Goal: Task Accomplishment & Management: Manage account settings

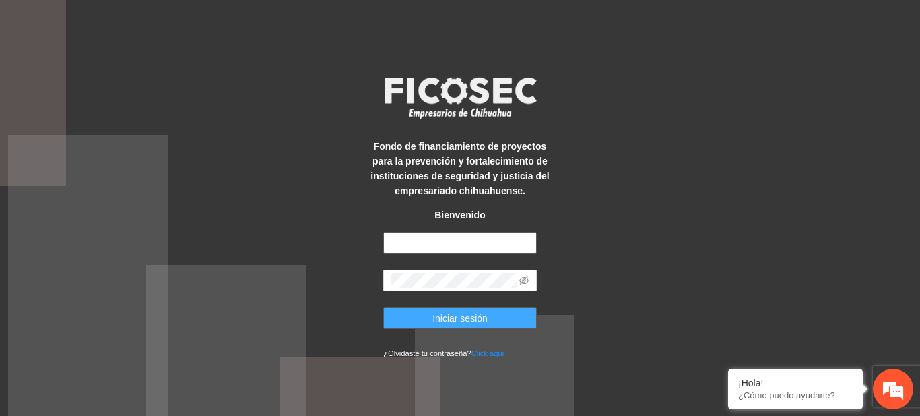
type input "**********"
click at [421, 323] on button "Iniciar sesión" at bounding box center [460, 318] width 154 height 22
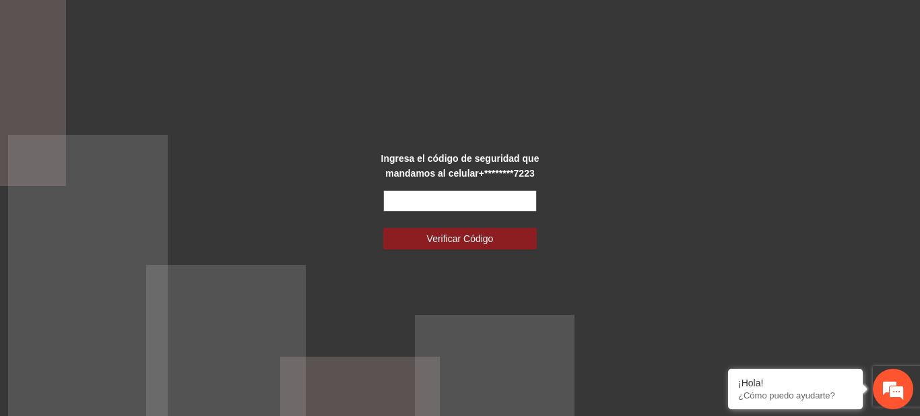
click at [408, 198] on input "text" at bounding box center [460, 201] width 154 height 22
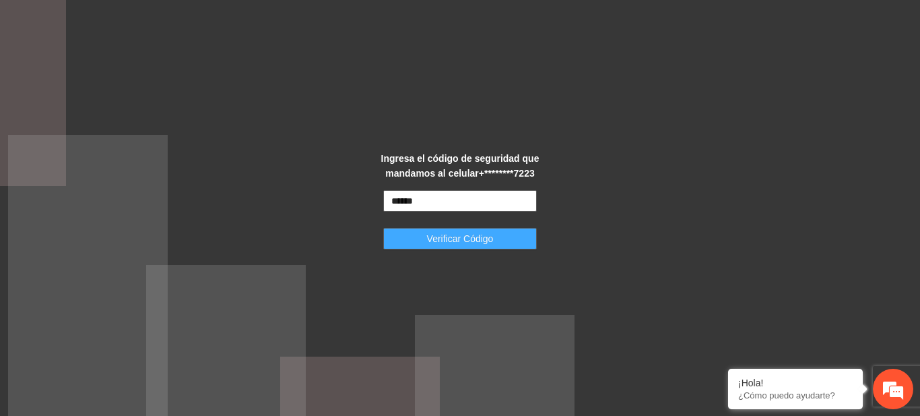
type input "******"
click at [468, 231] on span "Verificar Código" at bounding box center [460, 238] width 67 height 15
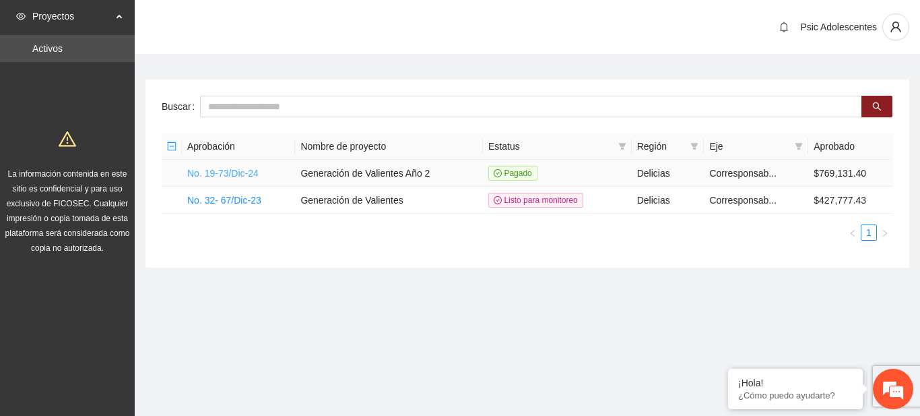
click at [218, 168] on link "No. 19-73/Dic-24" at bounding box center [222, 173] width 71 height 11
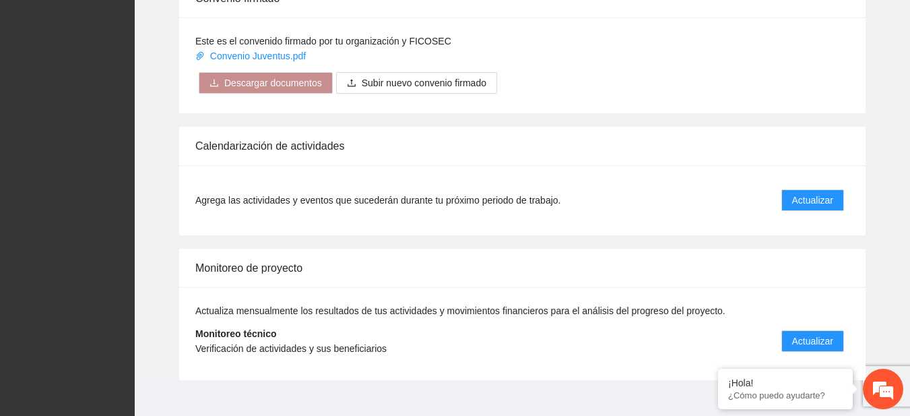
scroll to position [1097, 0]
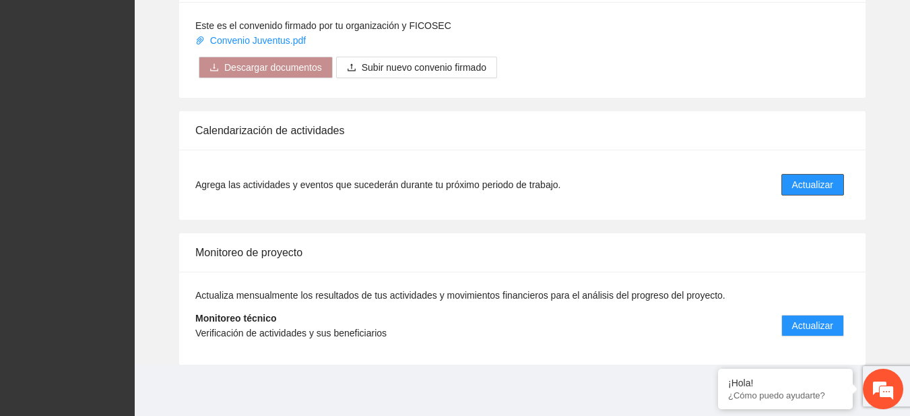
click at [822, 177] on span "Actualizar" at bounding box center [812, 184] width 41 height 15
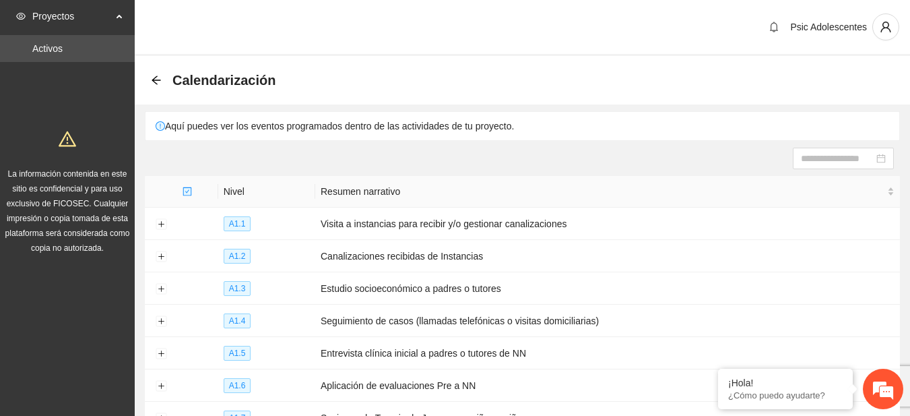
scroll to position [217, 0]
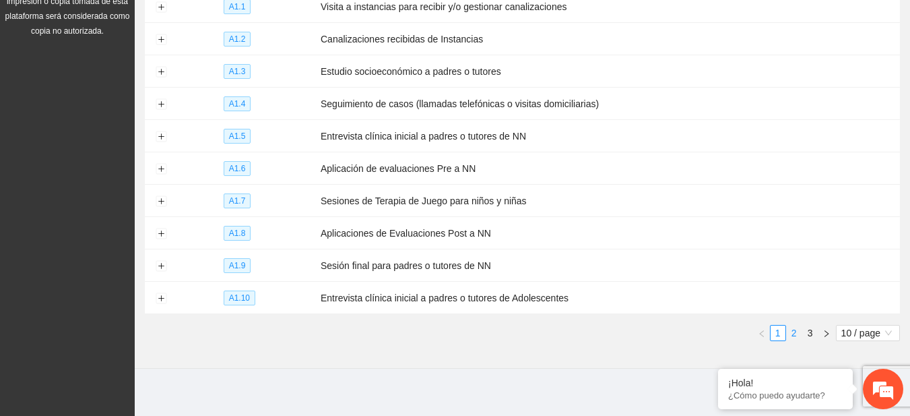
click at [791, 325] on link "2" at bounding box center [794, 332] width 15 height 15
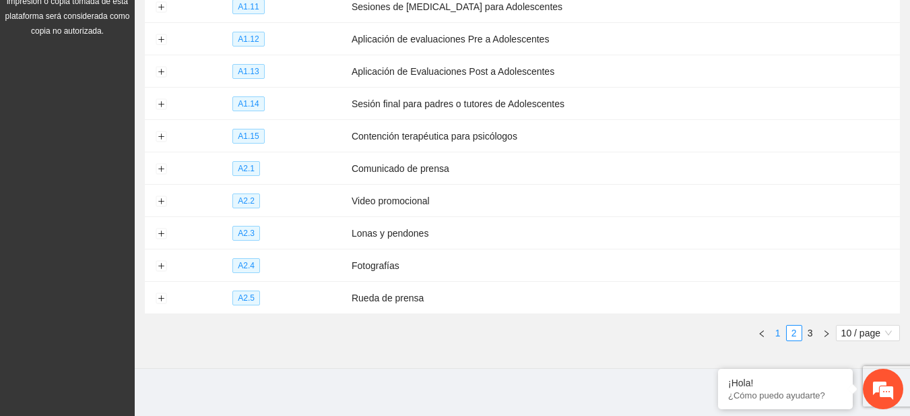
click at [776, 325] on link "1" at bounding box center [778, 332] width 15 height 15
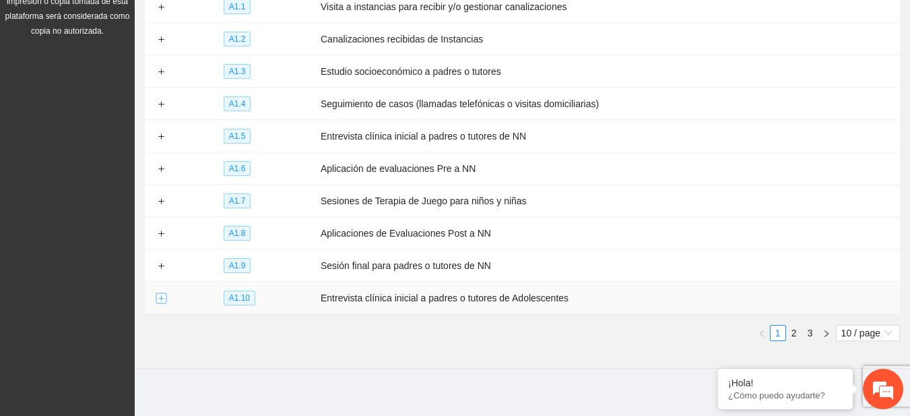
click at [164, 293] on button "Expand row" at bounding box center [161, 298] width 11 height 11
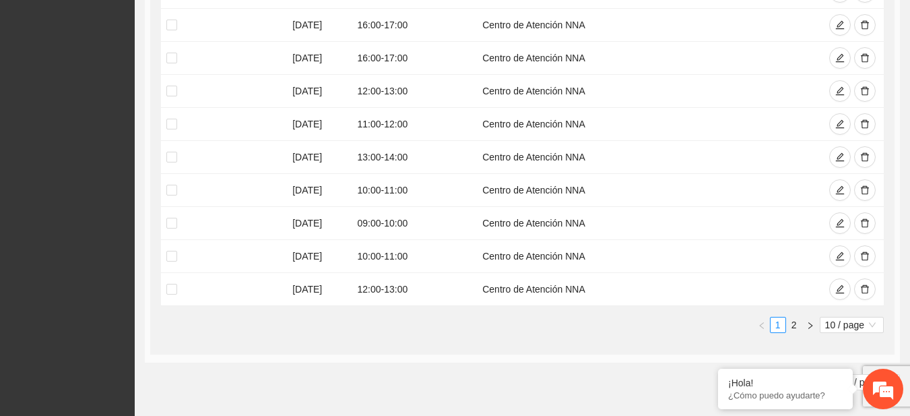
scroll to position [652, 0]
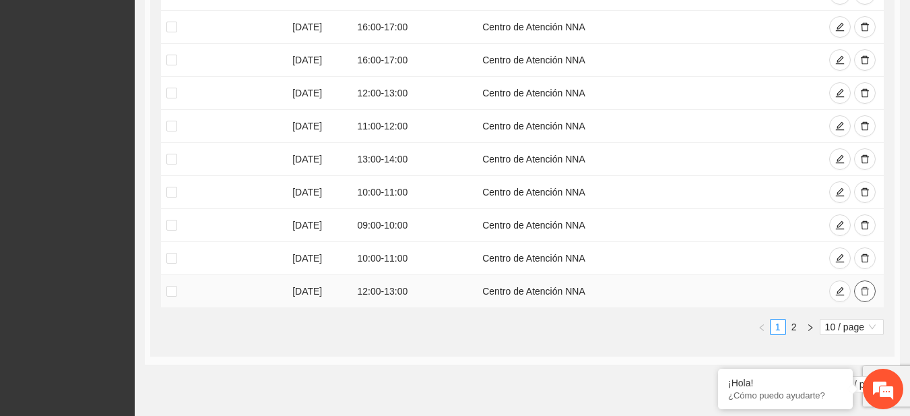
click at [872, 281] on button "button" at bounding box center [865, 291] width 22 height 22
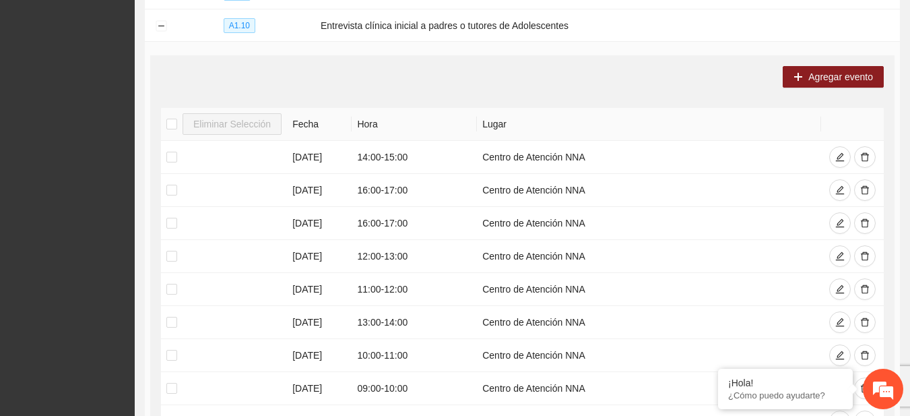
scroll to position [340, 0]
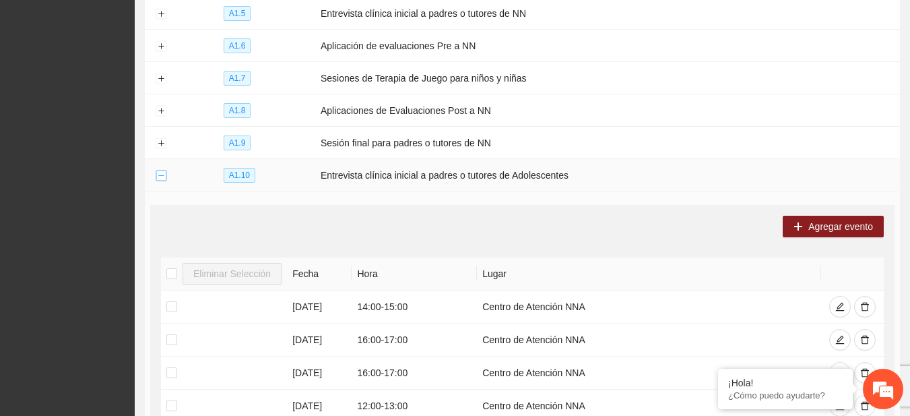
click at [164, 170] on button "Collapse row" at bounding box center [161, 175] width 11 height 11
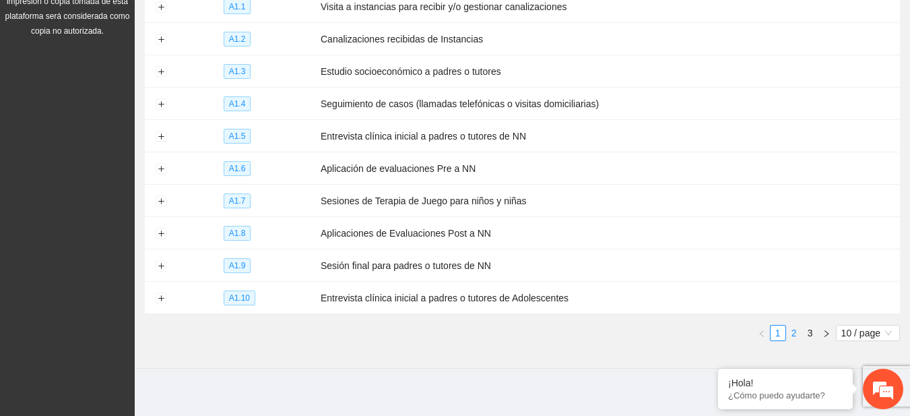
click at [791, 325] on link "2" at bounding box center [794, 332] width 15 height 15
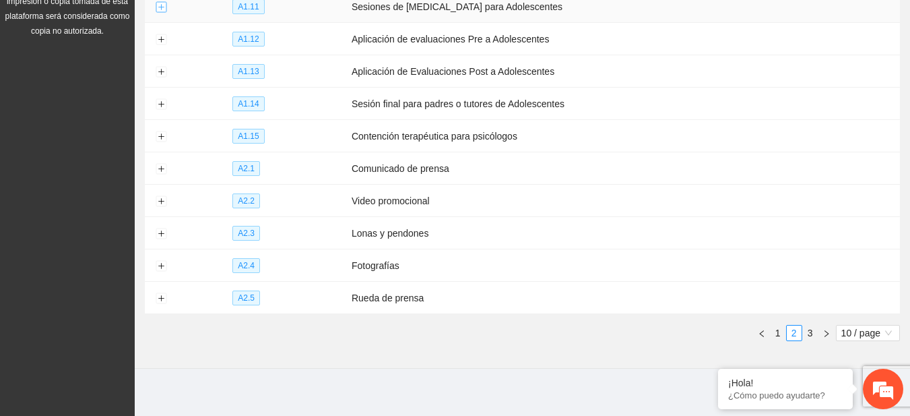
click at [160, 11] on button "Expand row" at bounding box center [161, 7] width 11 height 11
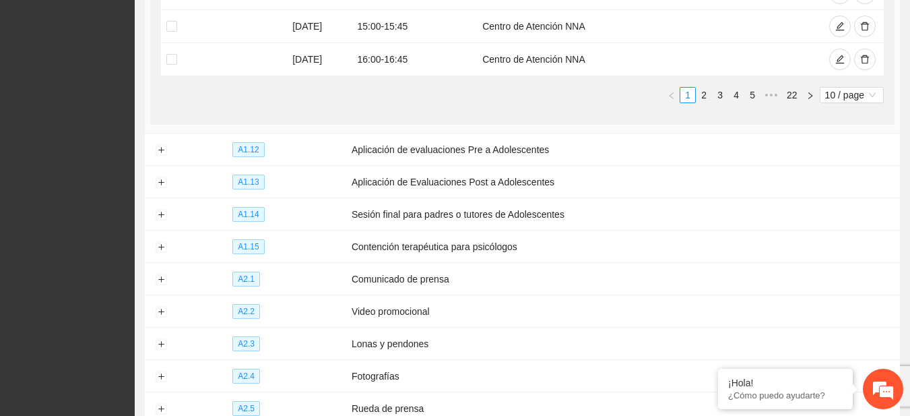
scroll to position [581, 0]
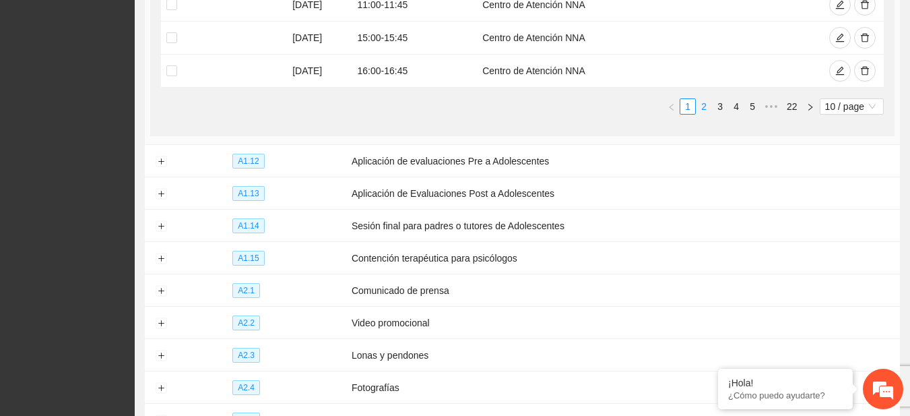
click at [708, 102] on link "2" at bounding box center [704, 106] width 15 height 15
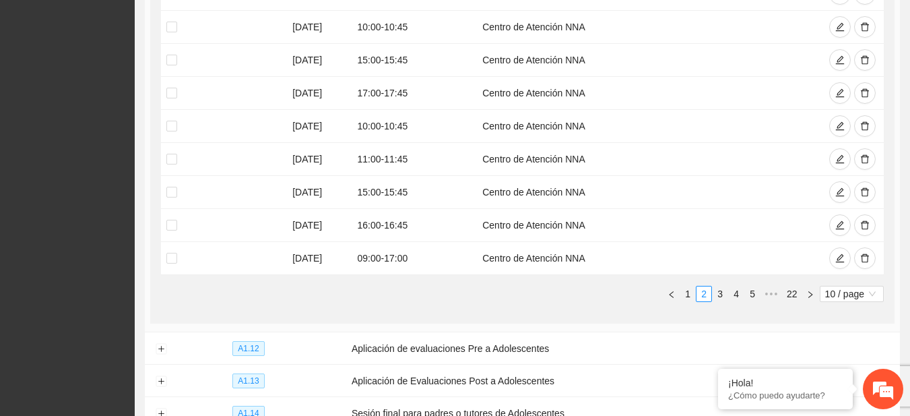
scroll to position [433, 0]
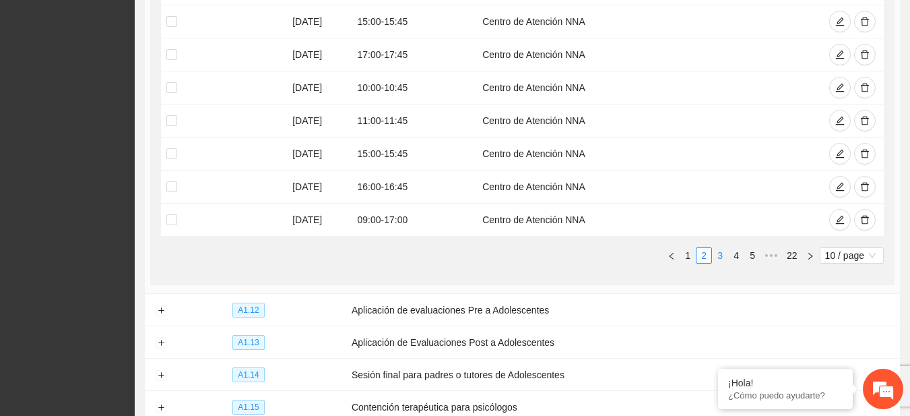
click at [722, 251] on link "3" at bounding box center [720, 255] width 15 height 15
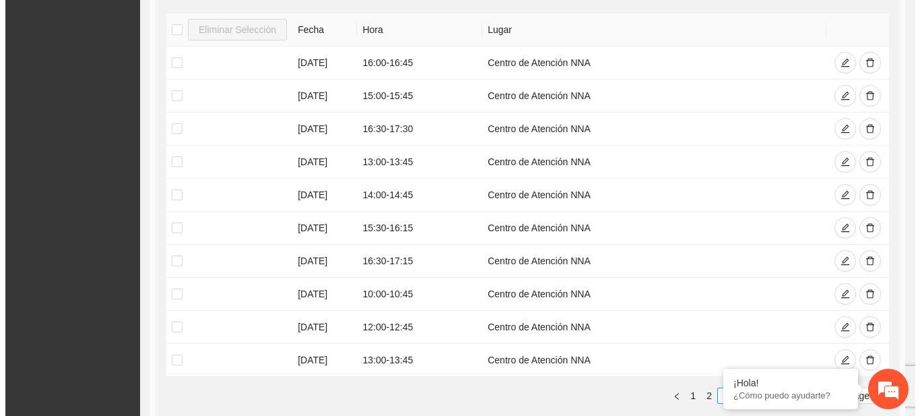
scroll to position [298, 0]
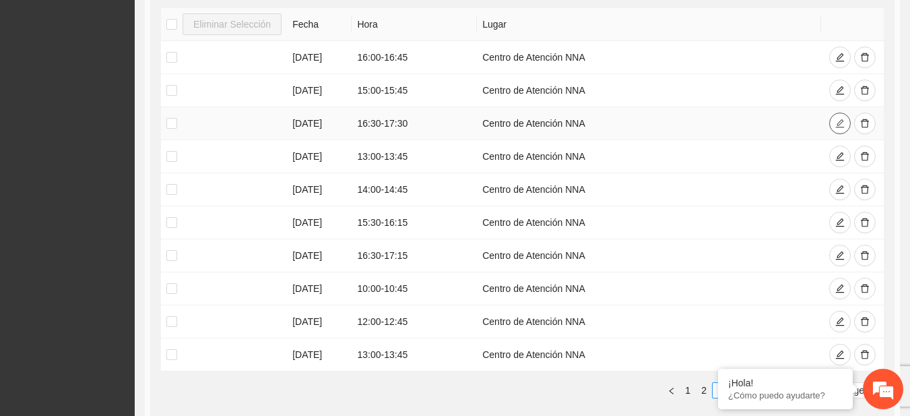
click at [832, 123] on button "button" at bounding box center [840, 124] width 22 height 22
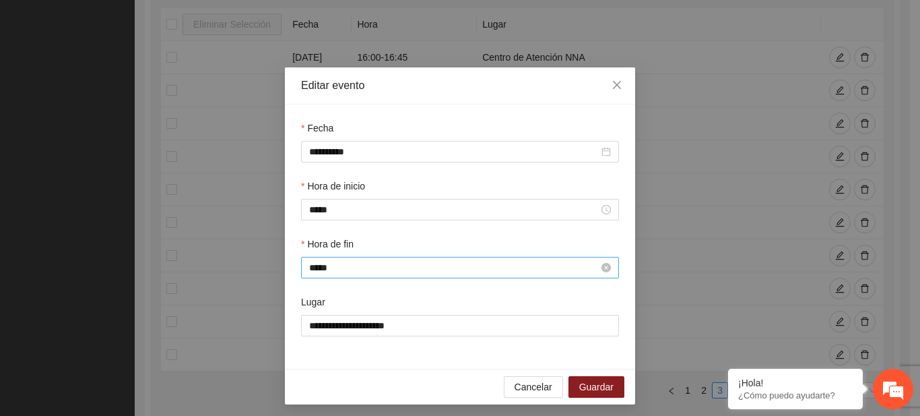
click at [354, 265] on input "*****" at bounding box center [454, 267] width 290 height 15
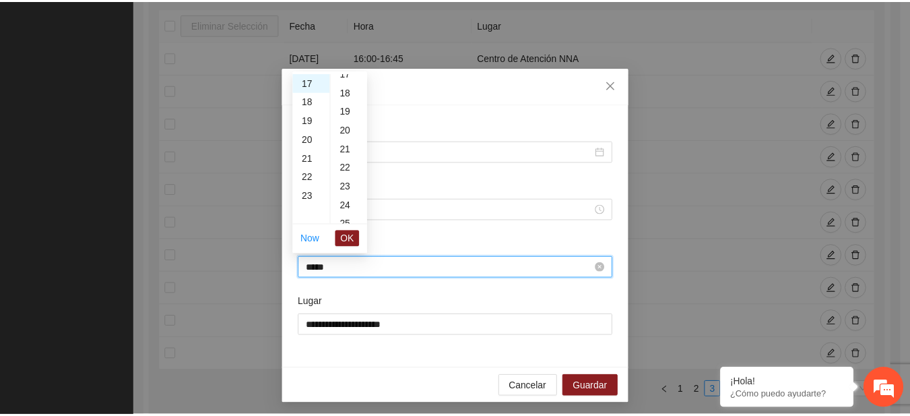
scroll to position [283, 0]
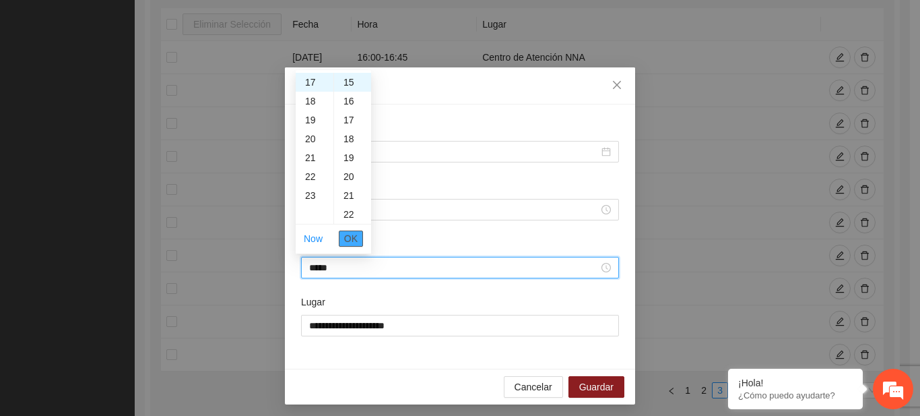
click at [350, 232] on span "OK" at bounding box center [350, 238] width 13 height 15
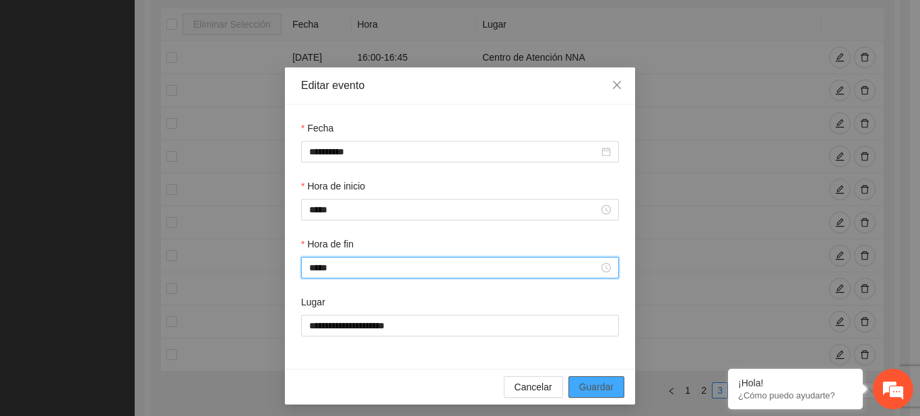
type input "*****"
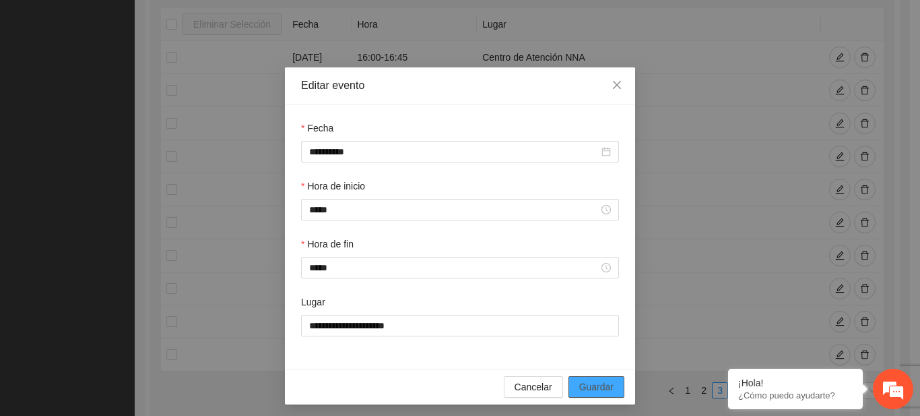
click at [583, 379] on span "Guardar" at bounding box center [596, 386] width 34 height 15
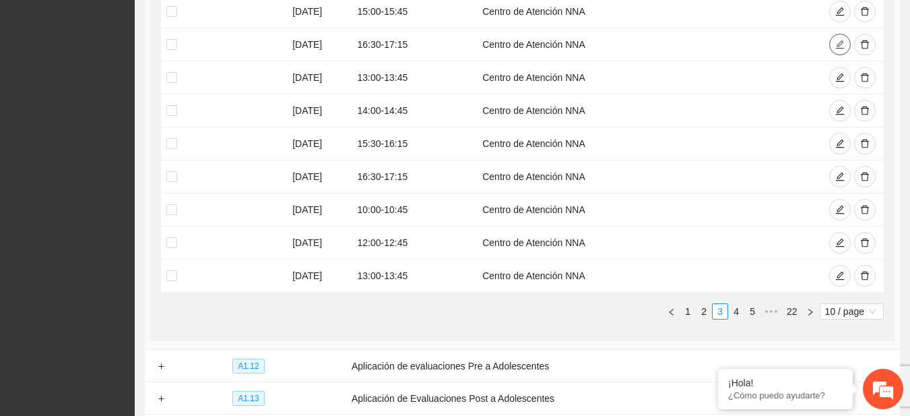
scroll to position [383, 0]
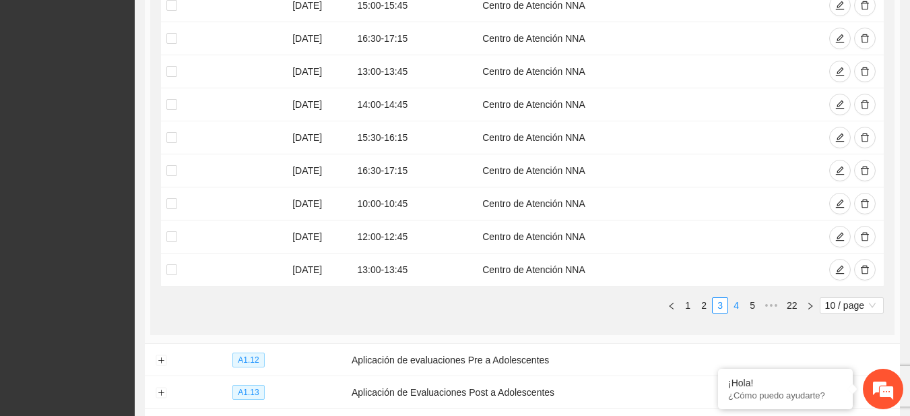
click at [736, 305] on link "4" at bounding box center [736, 305] width 15 height 15
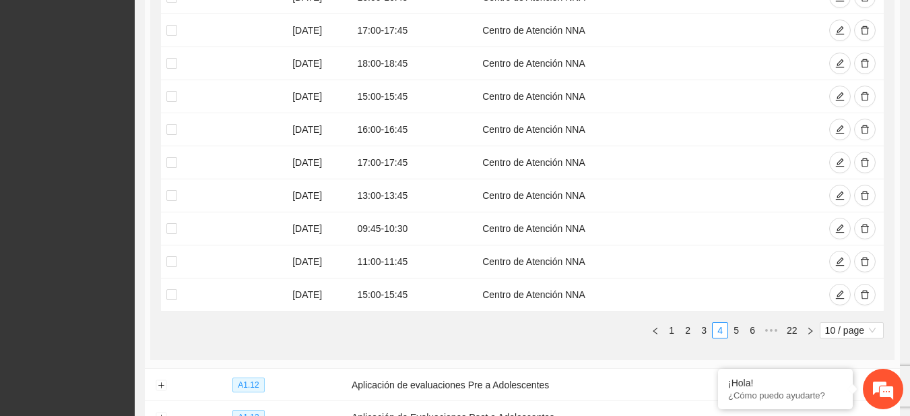
scroll to position [369, 0]
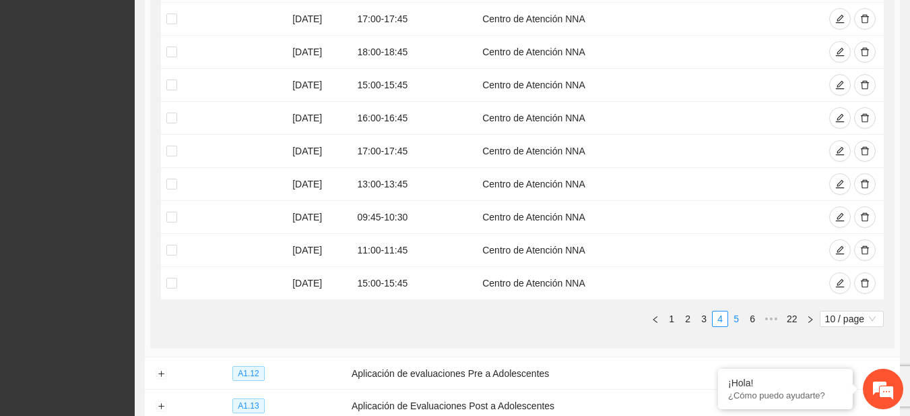
click at [739, 322] on link "5" at bounding box center [736, 318] width 15 height 15
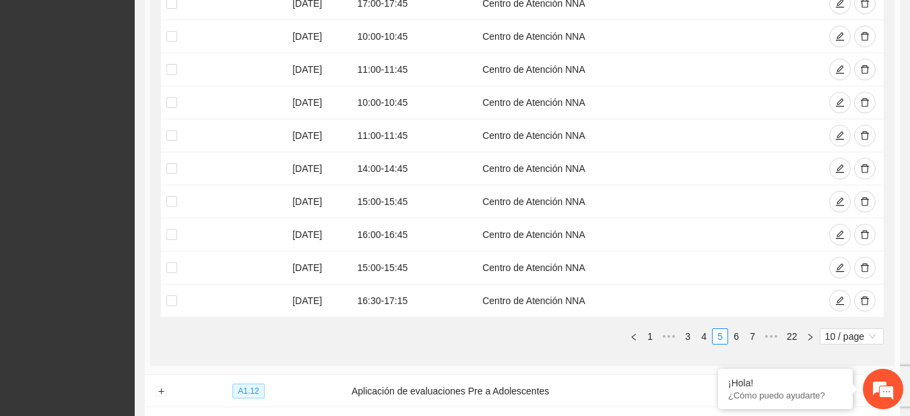
scroll to position [367, 0]
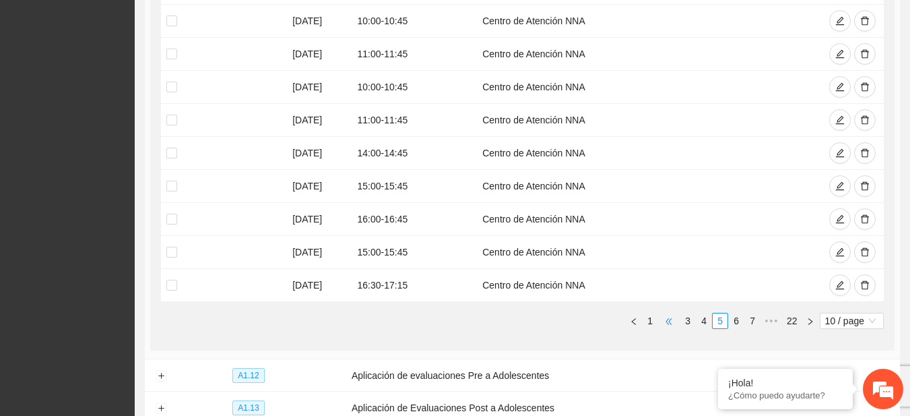
click at [666, 318] on span "•••" at bounding box center [669, 321] width 22 height 16
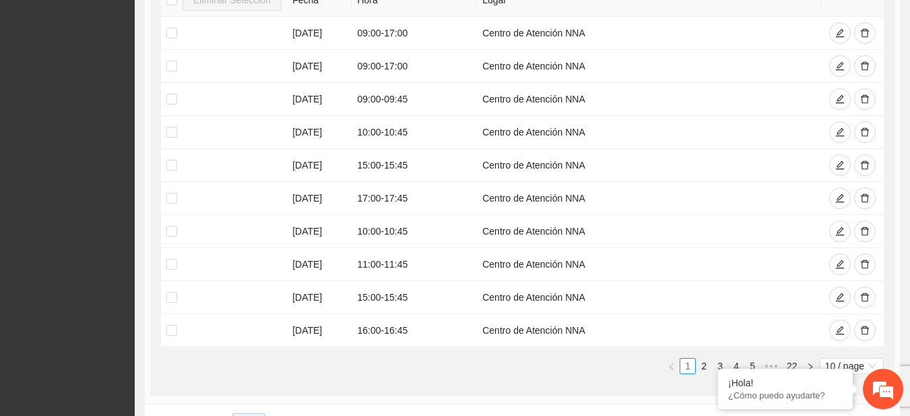
scroll to position [351, 0]
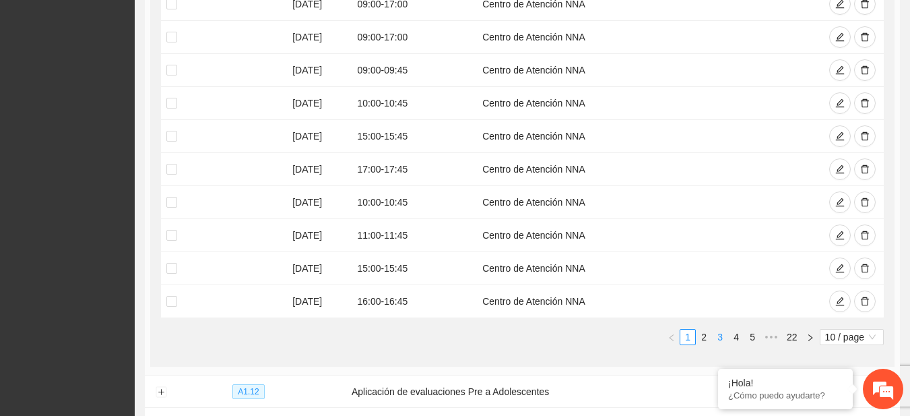
click at [722, 334] on link "3" at bounding box center [720, 336] width 15 height 15
drag, startPoint x: 908, startPoint y: 179, endPoint x: 914, endPoint y: 139, distance: 40.1
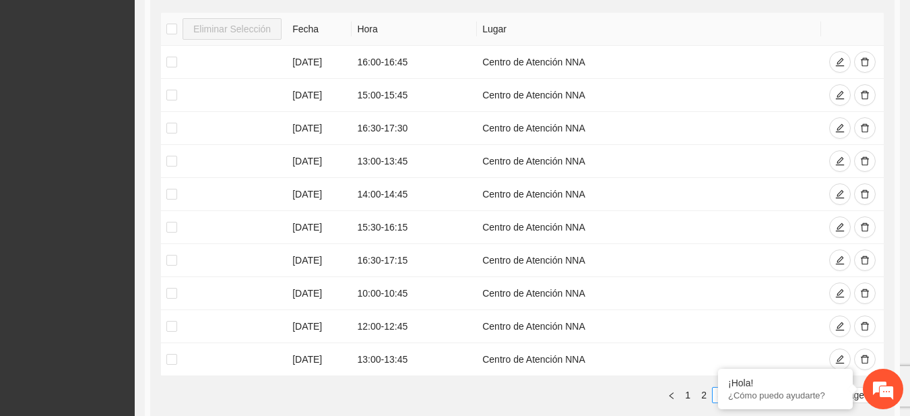
scroll to position [289, 0]
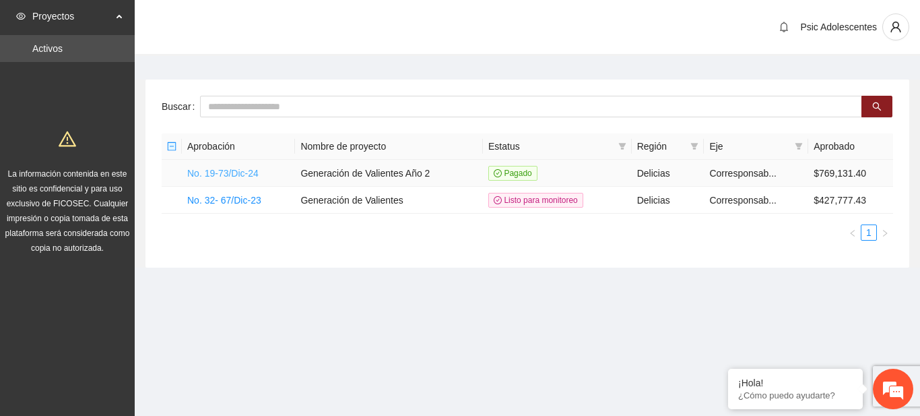
click at [219, 176] on link "No. 19-73/Dic-24" at bounding box center [222, 173] width 71 height 11
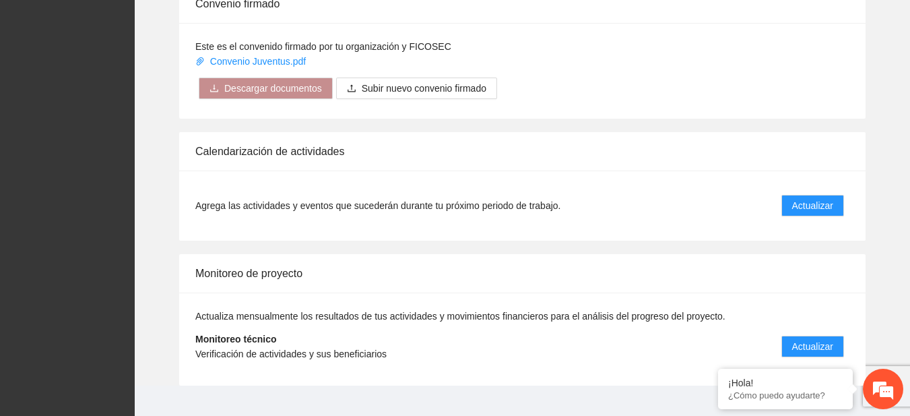
scroll to position [1097, 0]
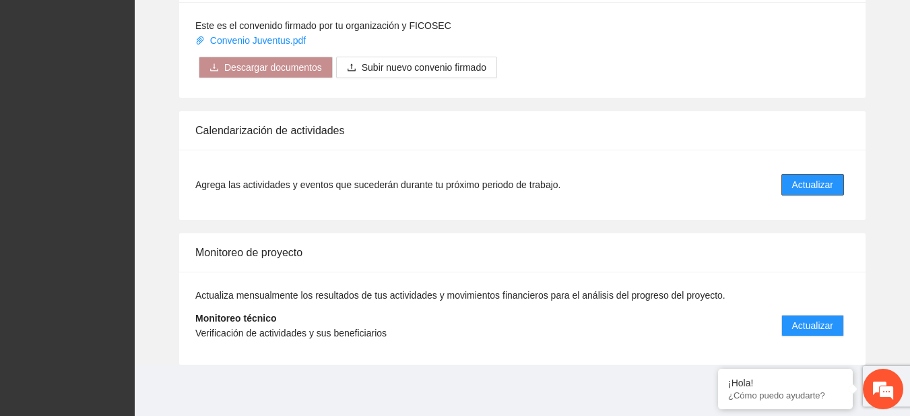
click at [814, 182] on span "Actualizar" at bounding box center [812, 184] width 41 height 15
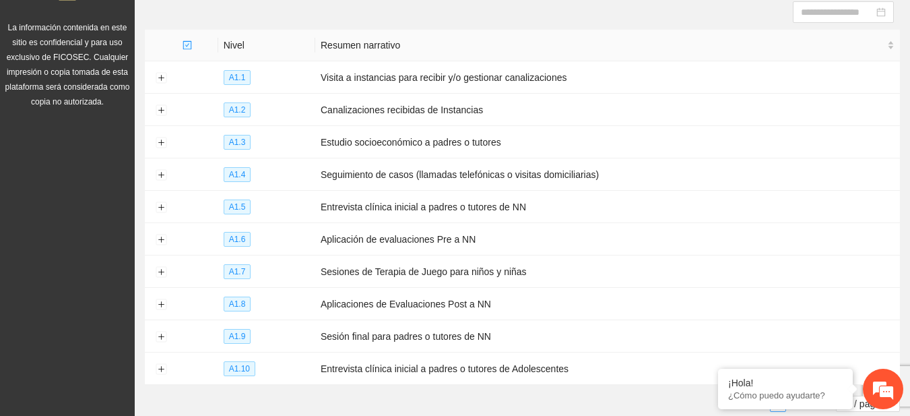
scroll to position [217, 0]
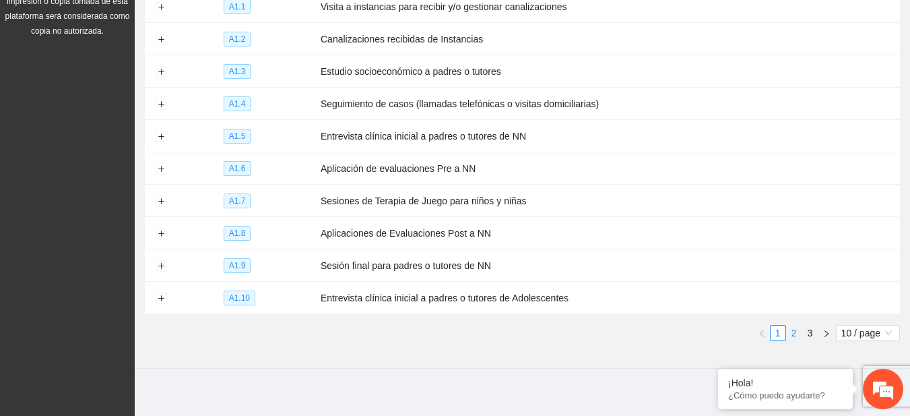
click at [790, 325] on link "2" at bounding box center [794, 332] width 15 height 15
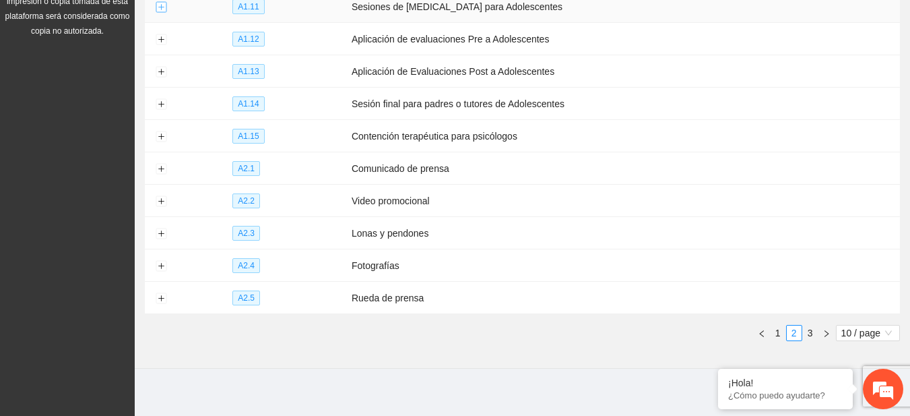
click at [156, 8] on button "Expand row" at bounding box center [161, 7] width 11 height 11
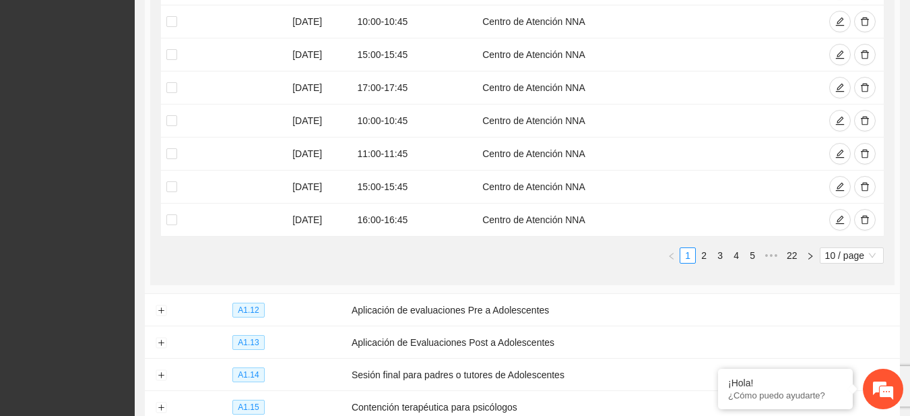
scroll to position [419, 0]
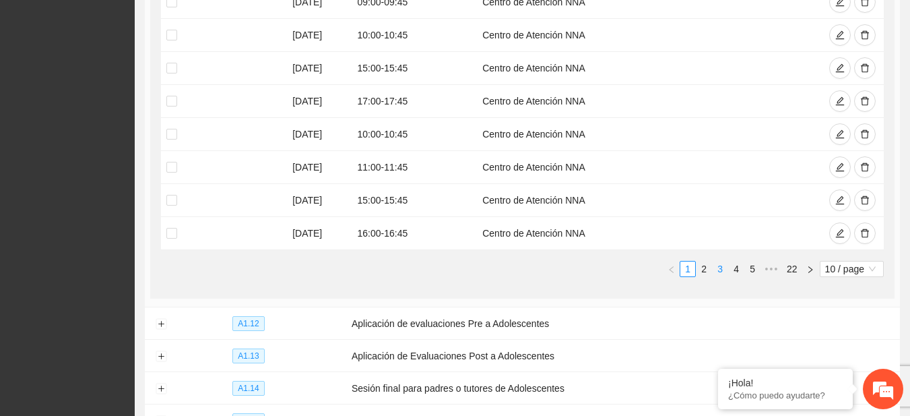
click at [716, 267] on link "3" at bounding box center [720, 268] width 15 height 15
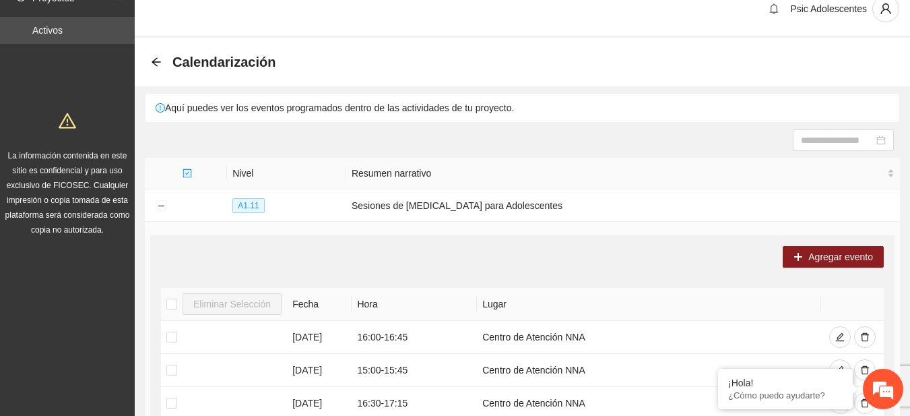
scroll to position [0, 0]
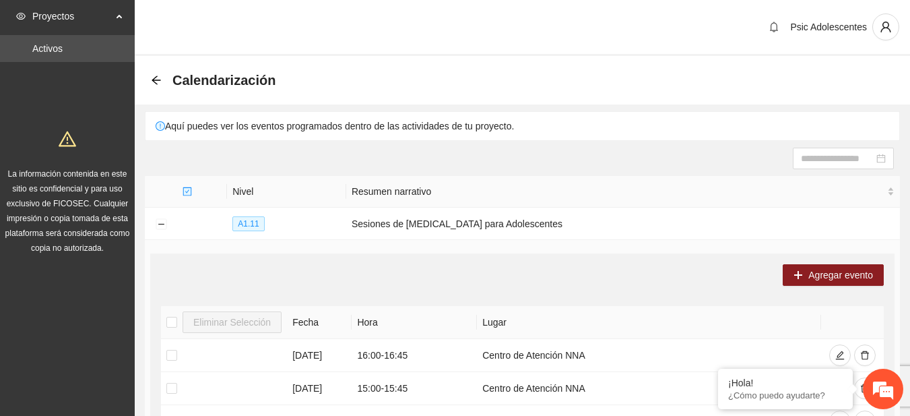
click at [163, 82] on div "Calendarización" at bounding box center [217, 80] width 133 height 22
click at [158, 77] on icon "arrow-left" at bounding box center [156, 80] width 11 height 11
